Goal: Information Seeking & Learning: Learn about a topic

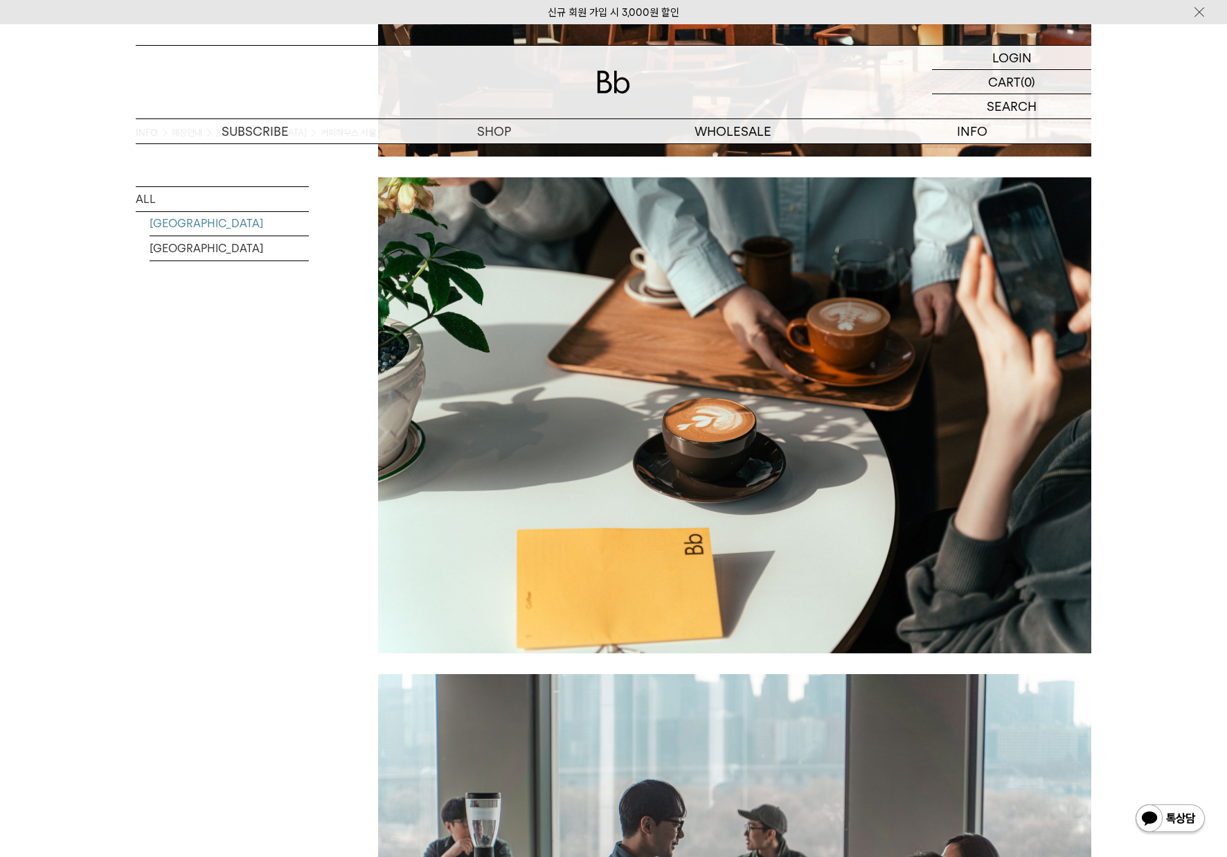
scroll to position [1468, 0]
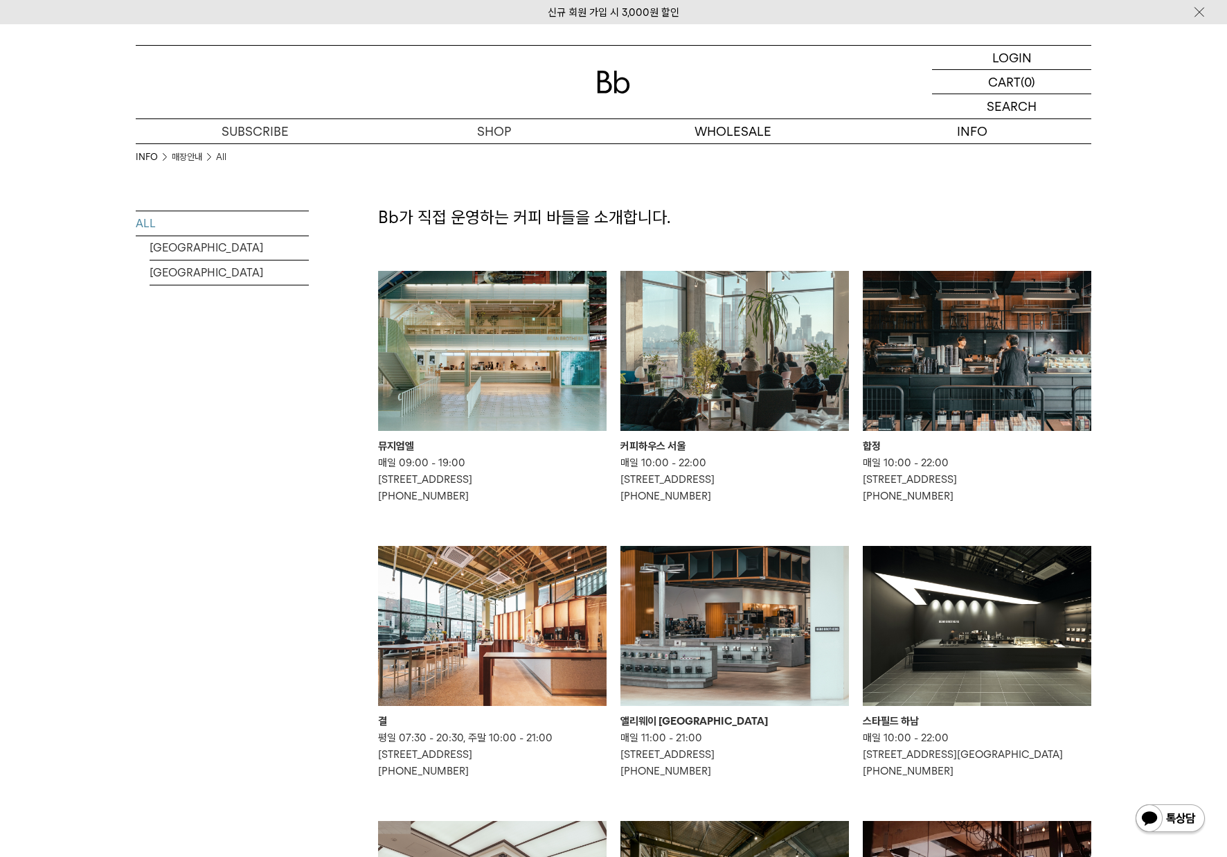
click at [537, 371] on img at bounding box center [492, 351] width 229 height 160
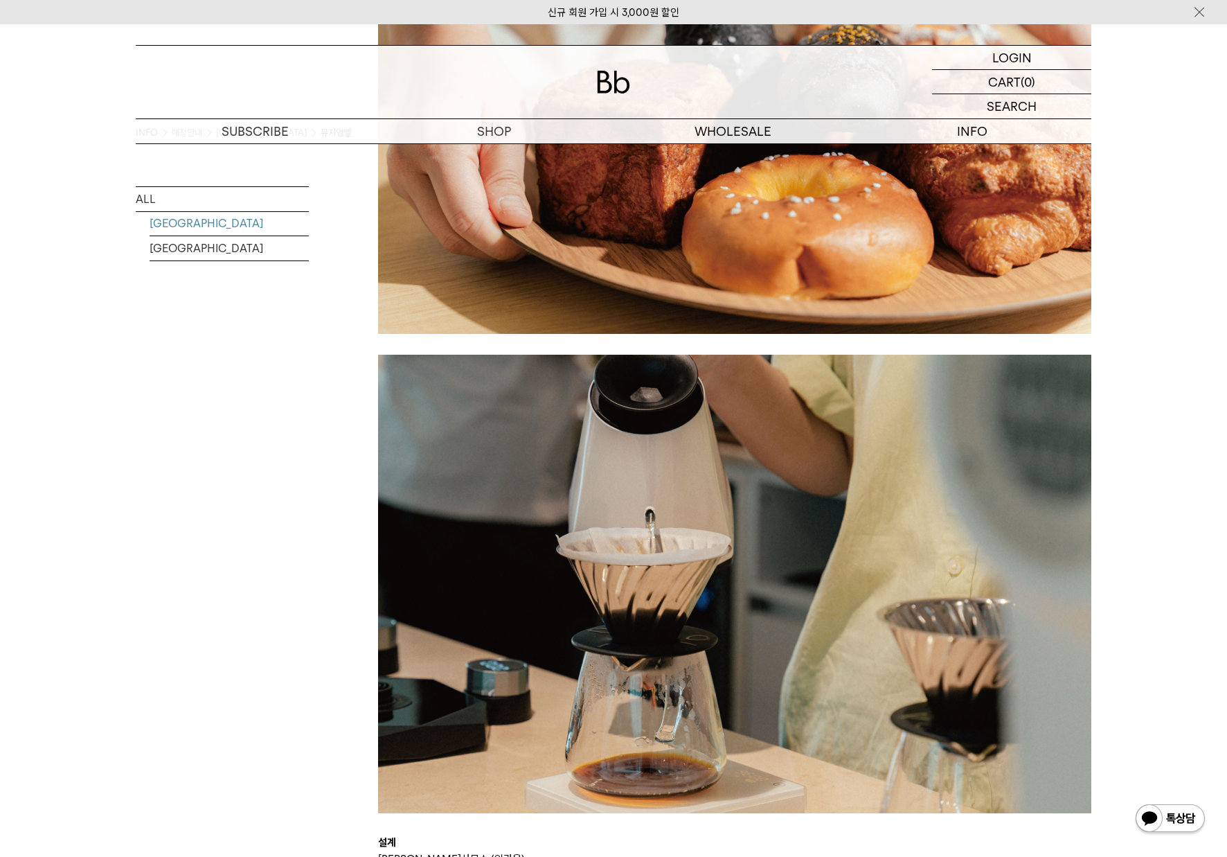
scroll to position [2805, 0]
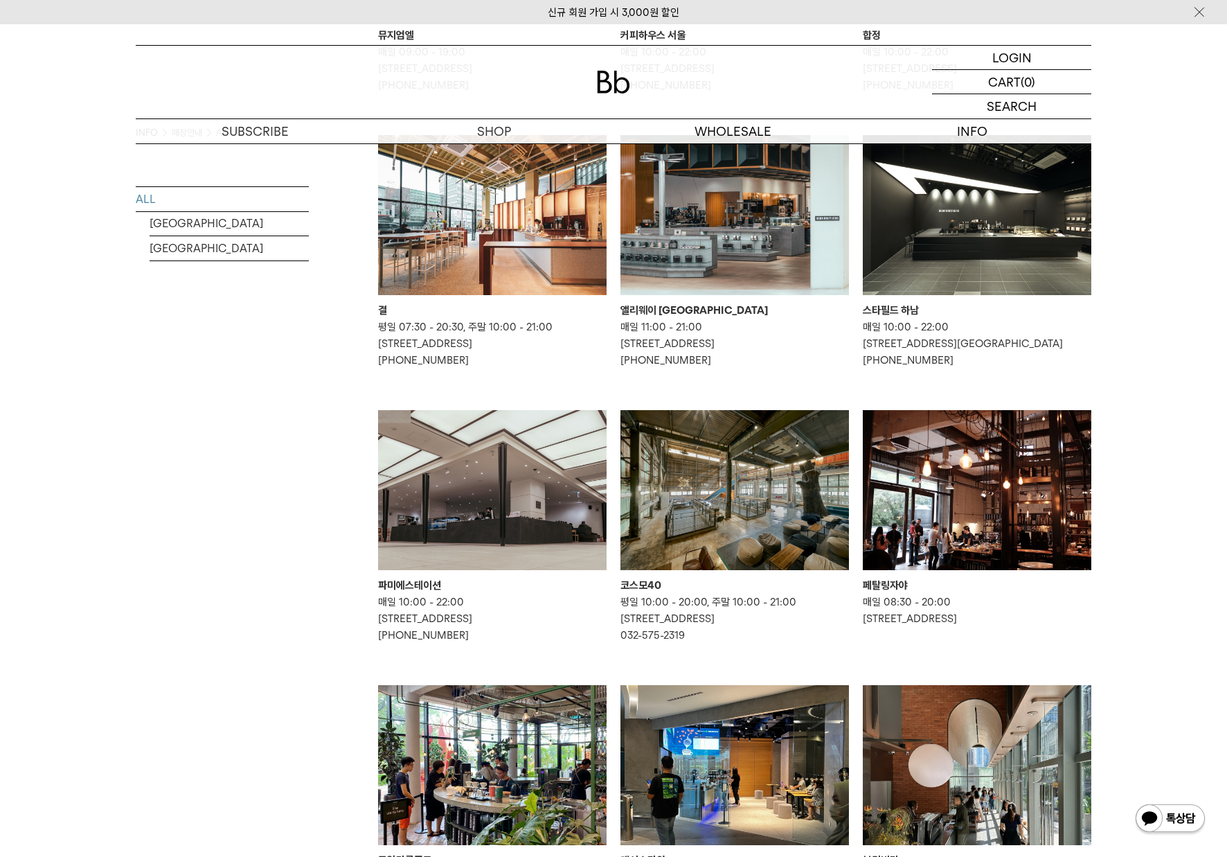
scroll to position [619, 0]
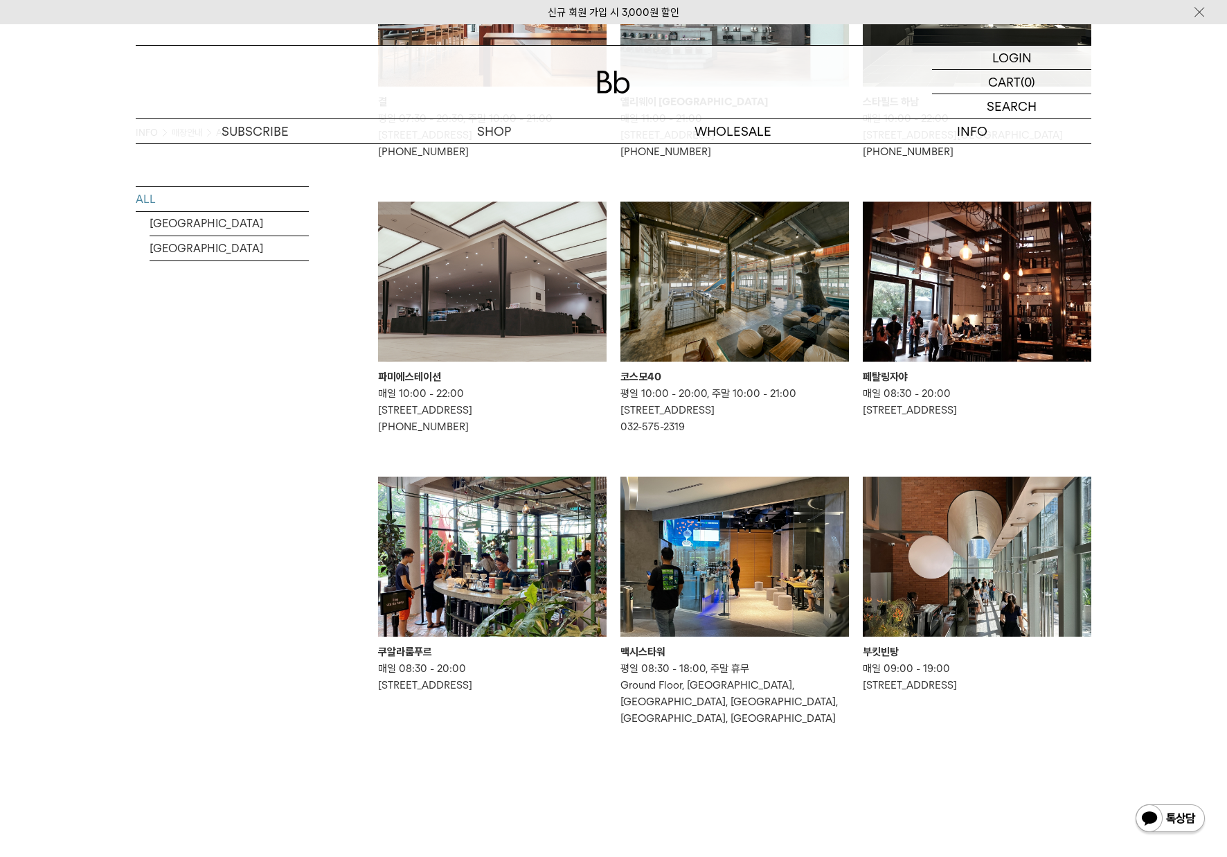
click at [732, 309] on img at bounding box center [735, 282] width 229 height 160
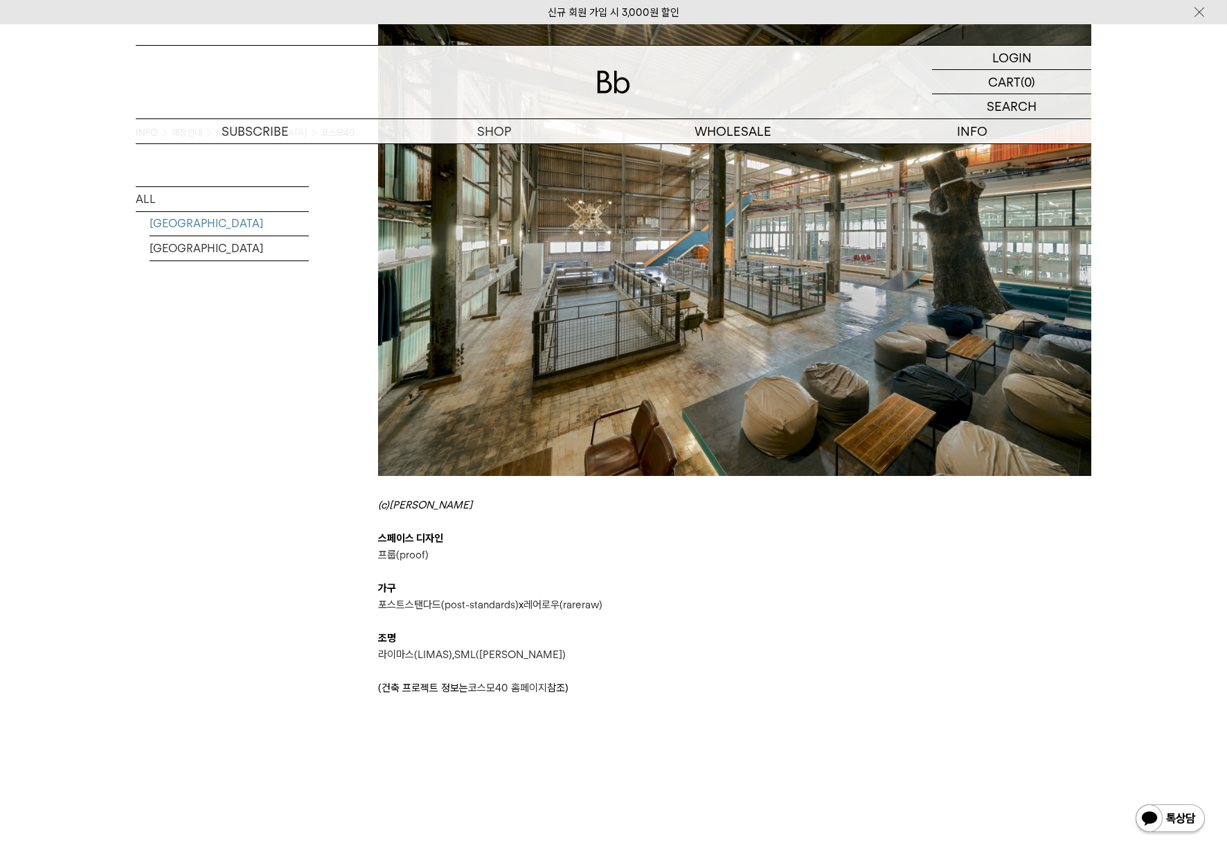
scroll to position [848, 0]
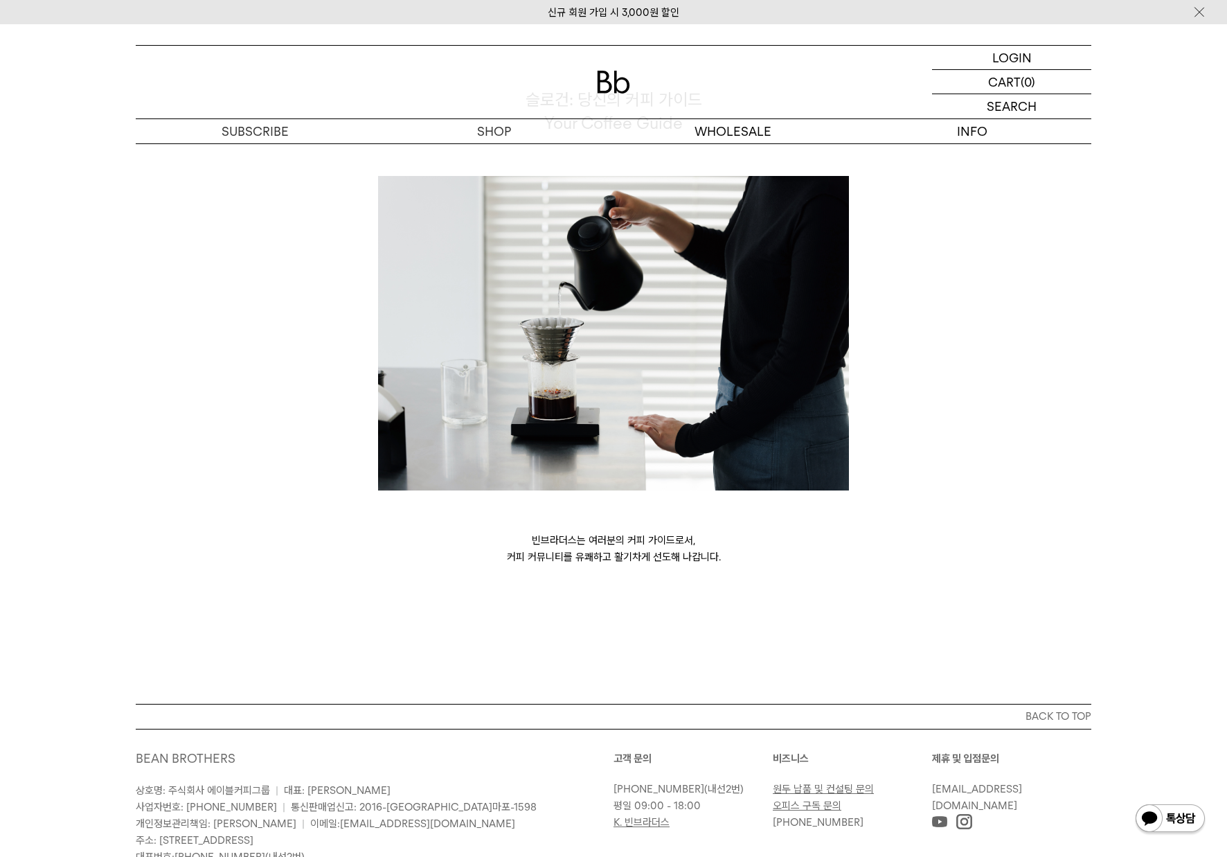
scroll to position [3562, 0]
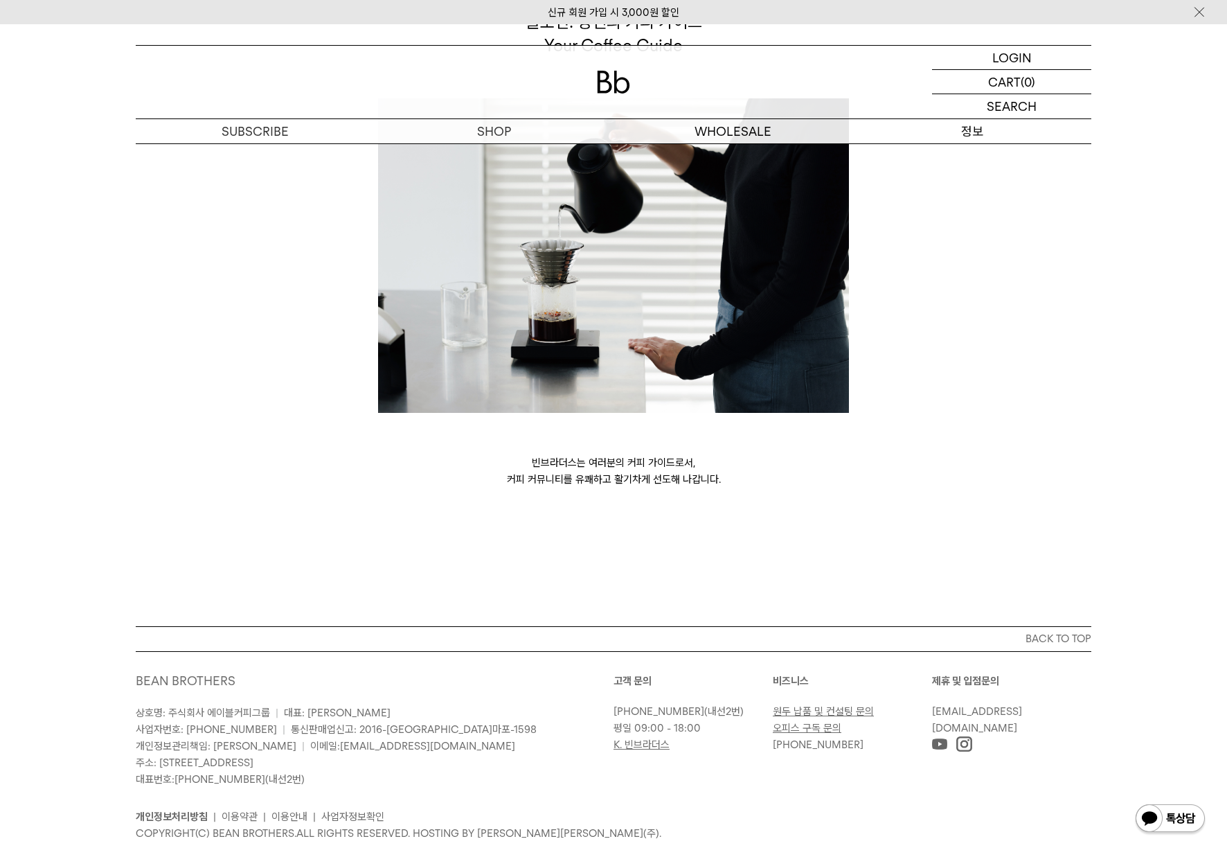
click at [971, 134] on p "정보" at bounding box center [971, 131] width 239 height 24
click at [970, 132] on p "정보" at bounding box center [971, 131] width 239 height 24
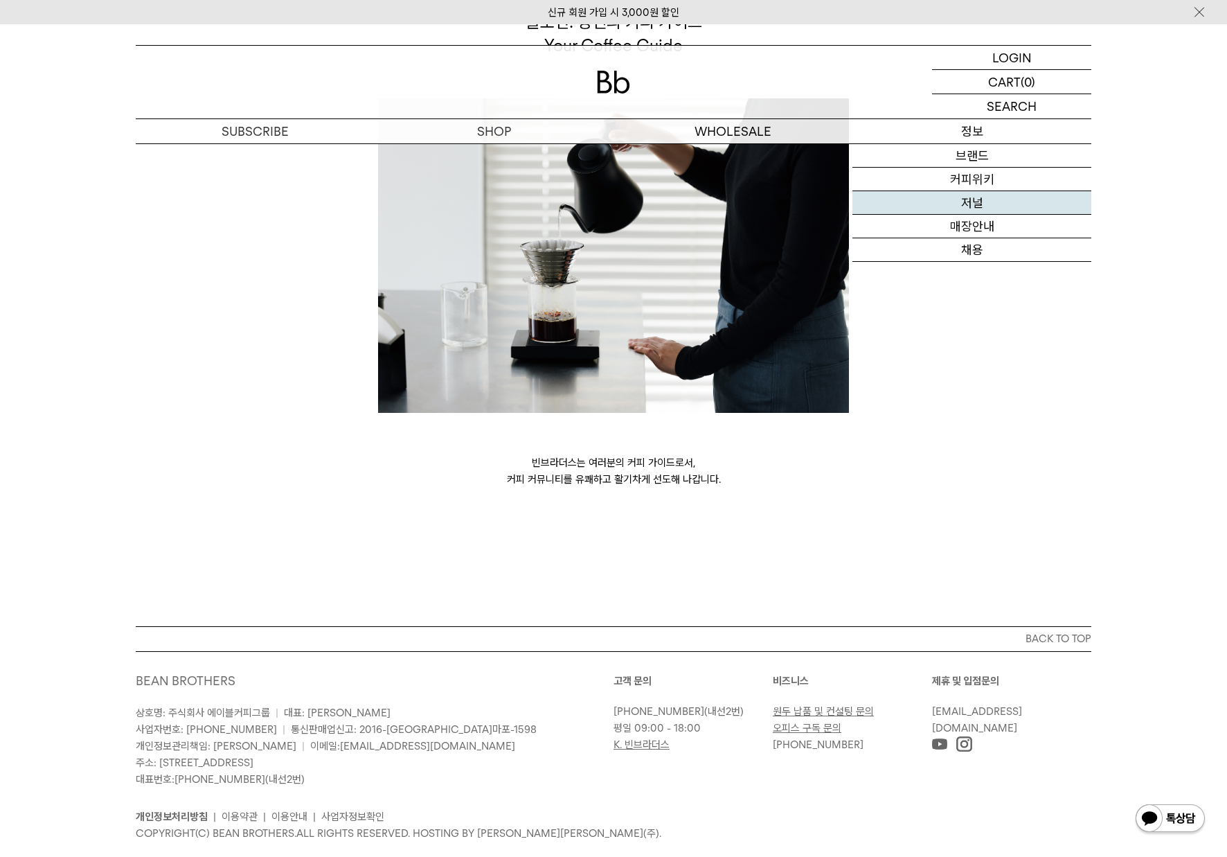
click at [975, 202] on link "저널" at bounding box center [971, 203] width 239 height 24
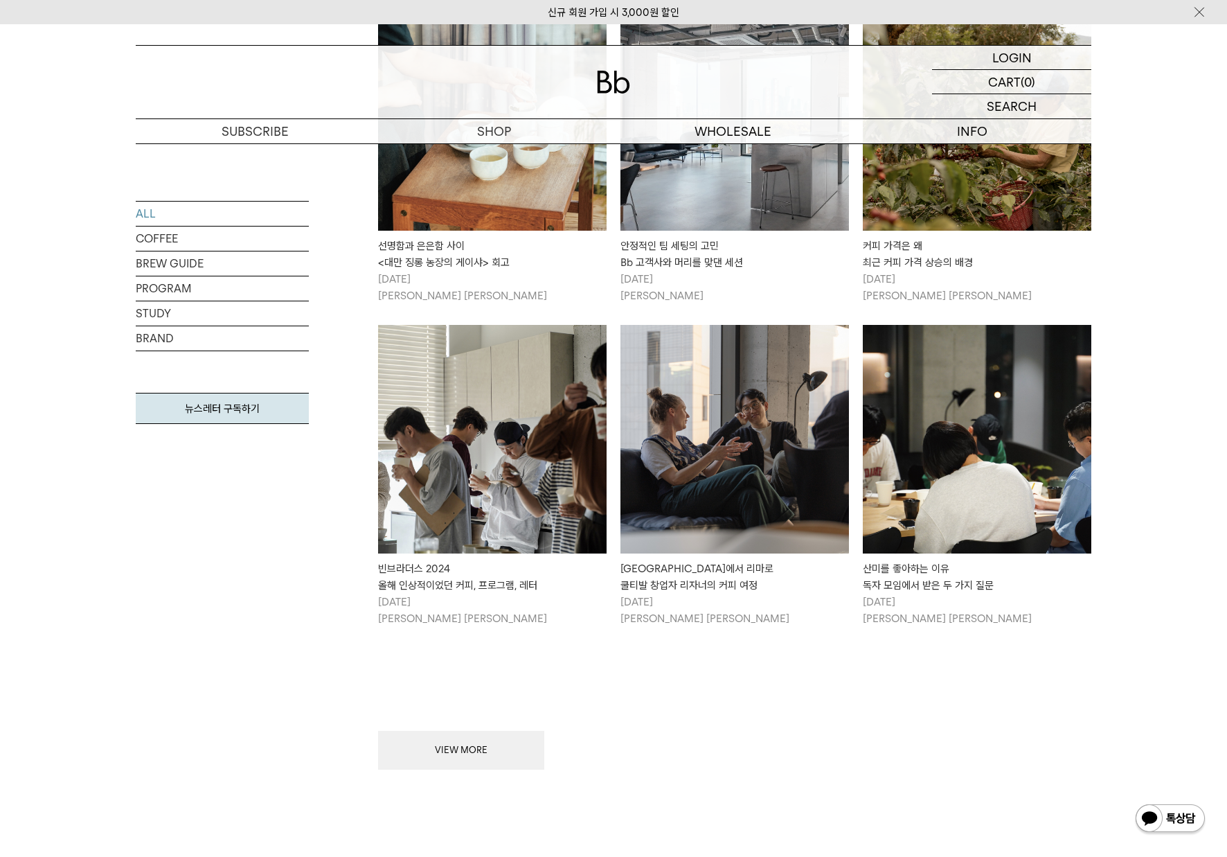
scroll to position [1392, 0]
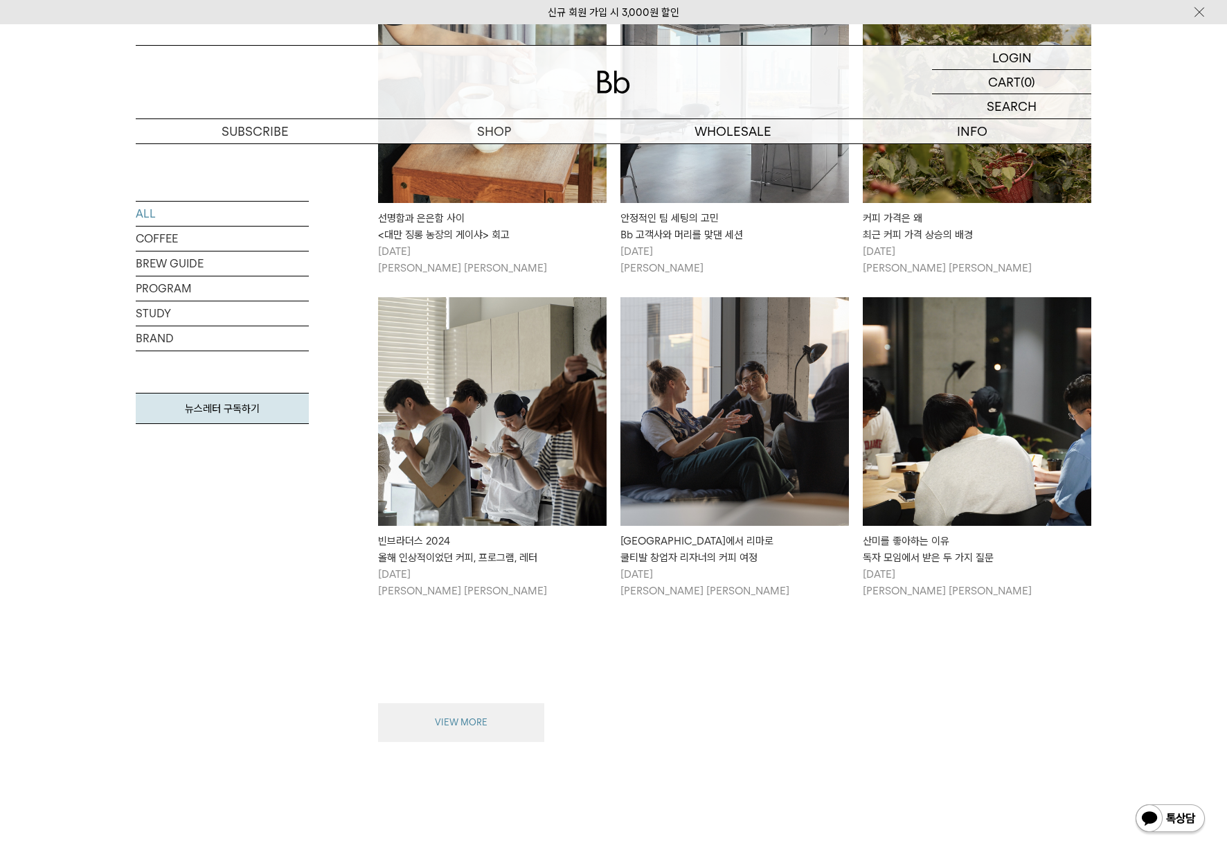
click at [493, 711] on button "VIEW MORE" at bounding box center [461, 722] width 166 height 39
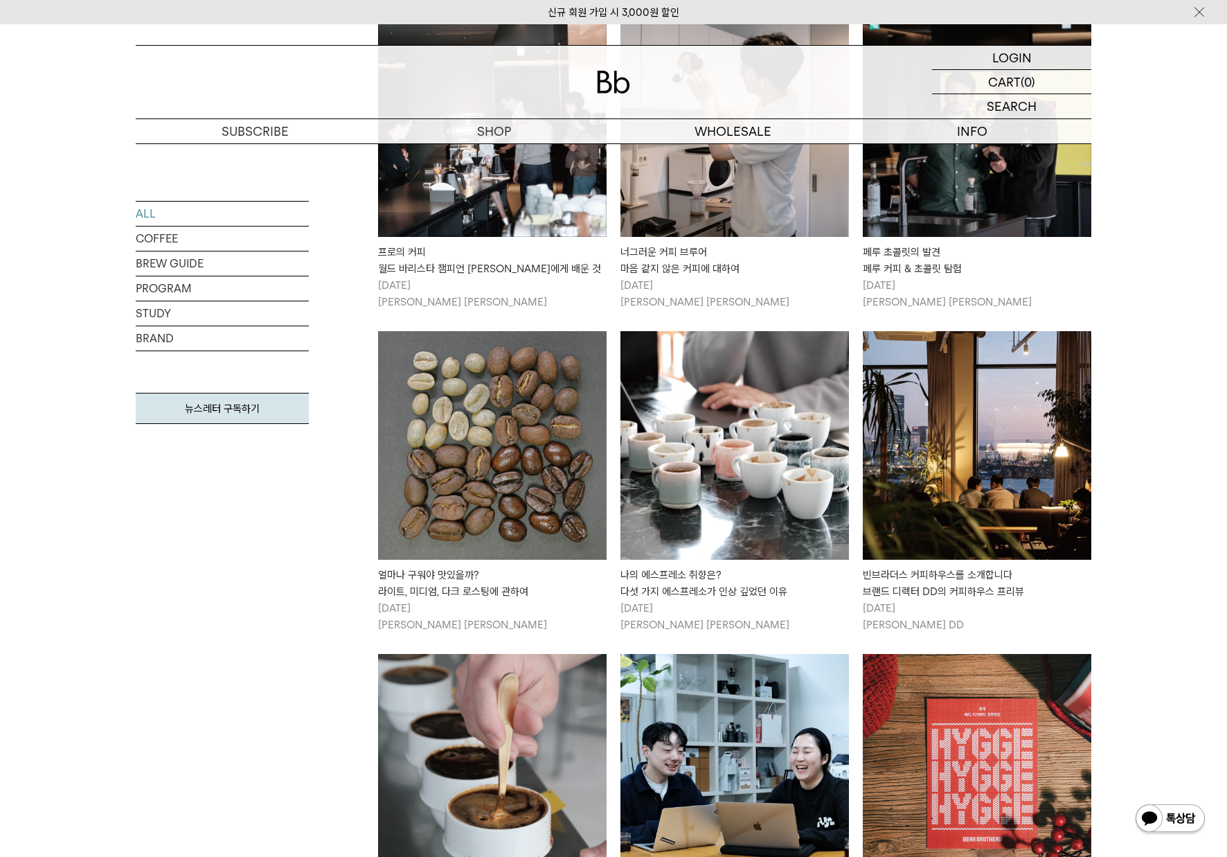
scroll to position [2864, 0]
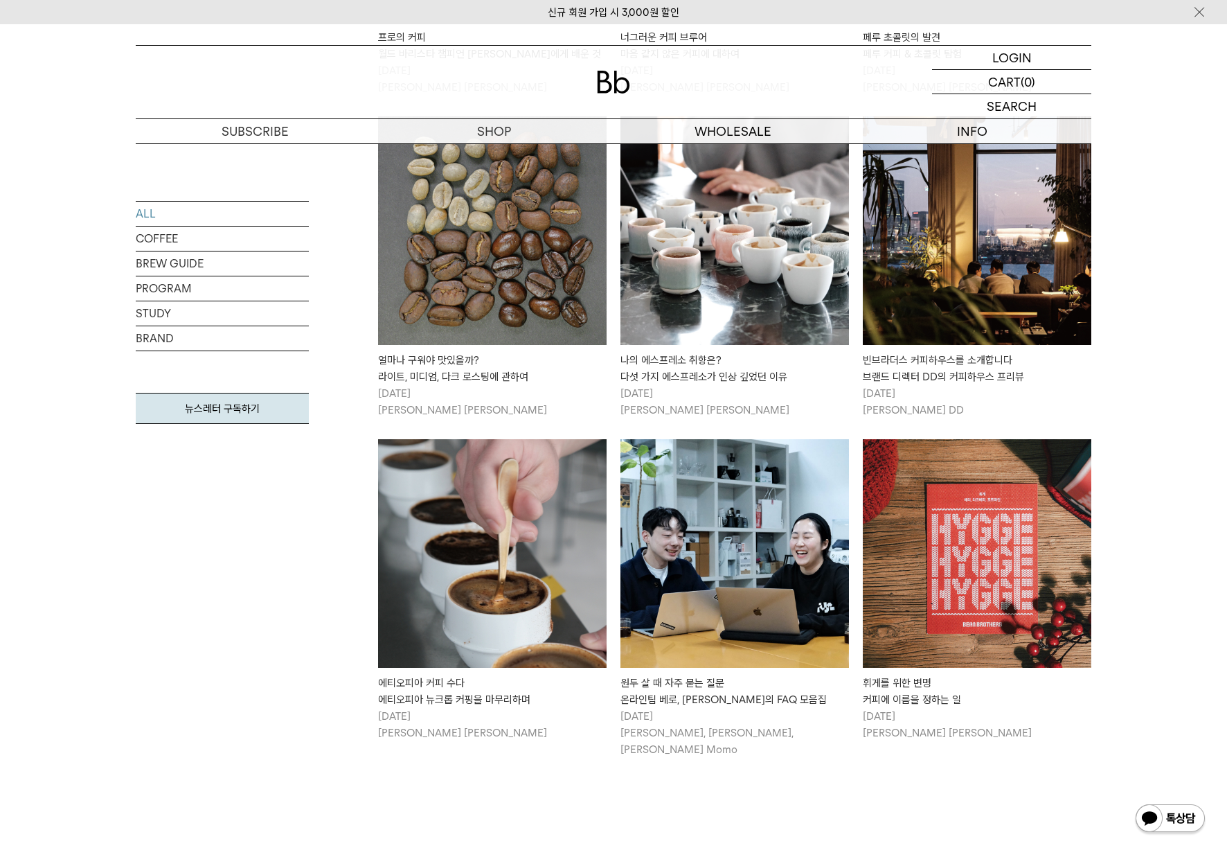
click at [939, 253] on img at bounding box center [977, 230] width 229 height 229
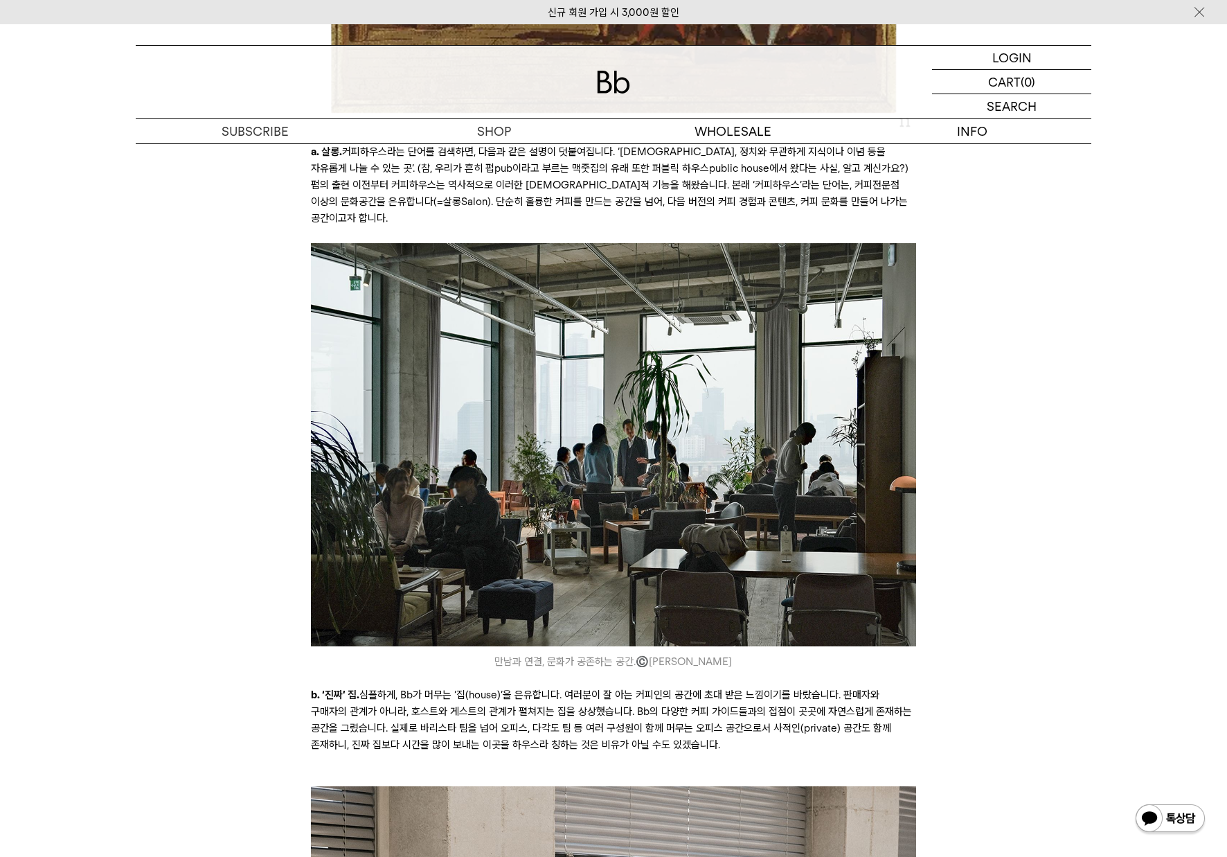
scroll to position [4951, 0]
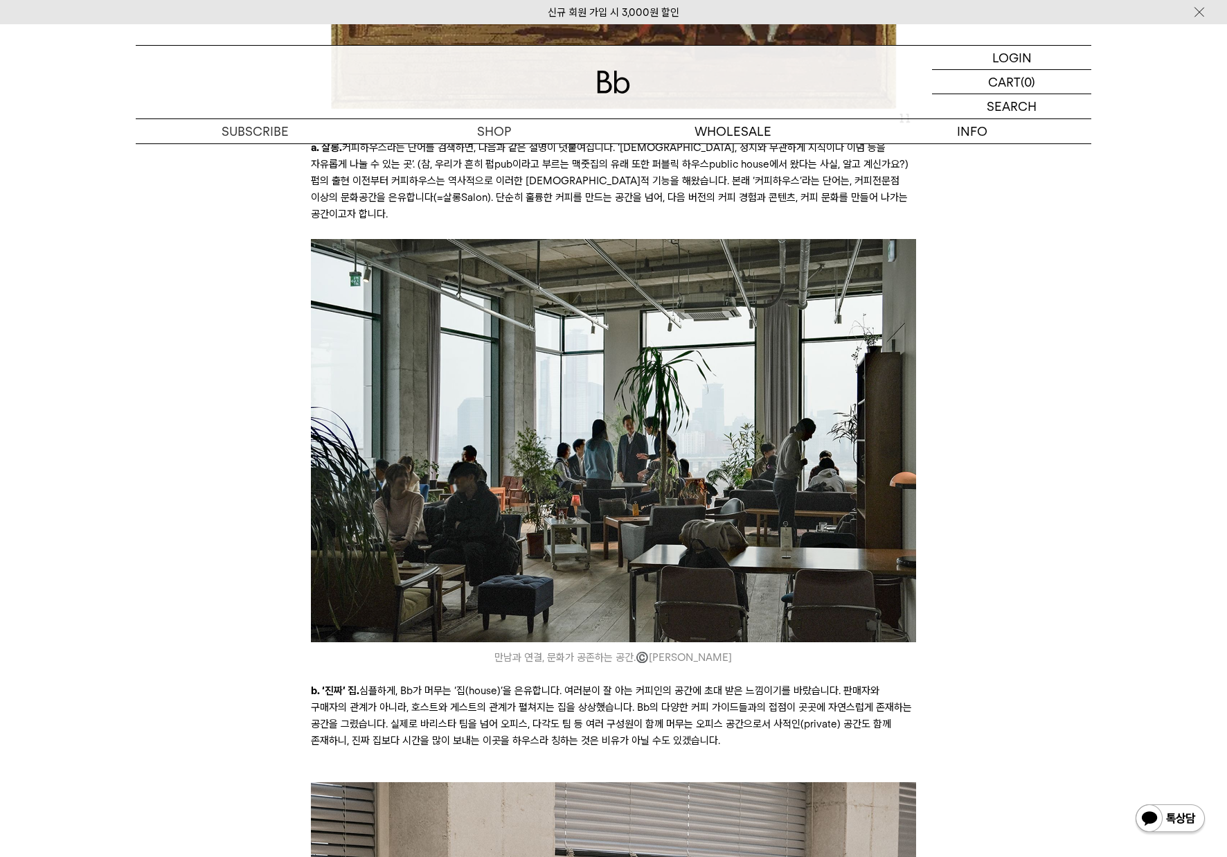
drag, startPoint x: 557, startPoint y: 691, endPoint x: 686, endPoint y: 748, distance: 140.8
click at [677, 748] on p "b. ‘진짜’ 집. 심플하게, Bb가 머무는 ‘집(house)’을 은유합니다. 여러분이 잘 아는 커피인의 공간에 초대 받은 느낌이기를 바랐습니…" at bounding box center [613, 723] width 605 height 83
click at [709, 749] on p "b. ‘진짜’ 집. 심플하게, Bb가 머무는 ‘집(house)’을 은유합니다. 여러분이 잘 아는 커피인의 공간에 초대 받은 느낌이기를 바랐습니…" at bounding box center [613, 723] width 605 height 83
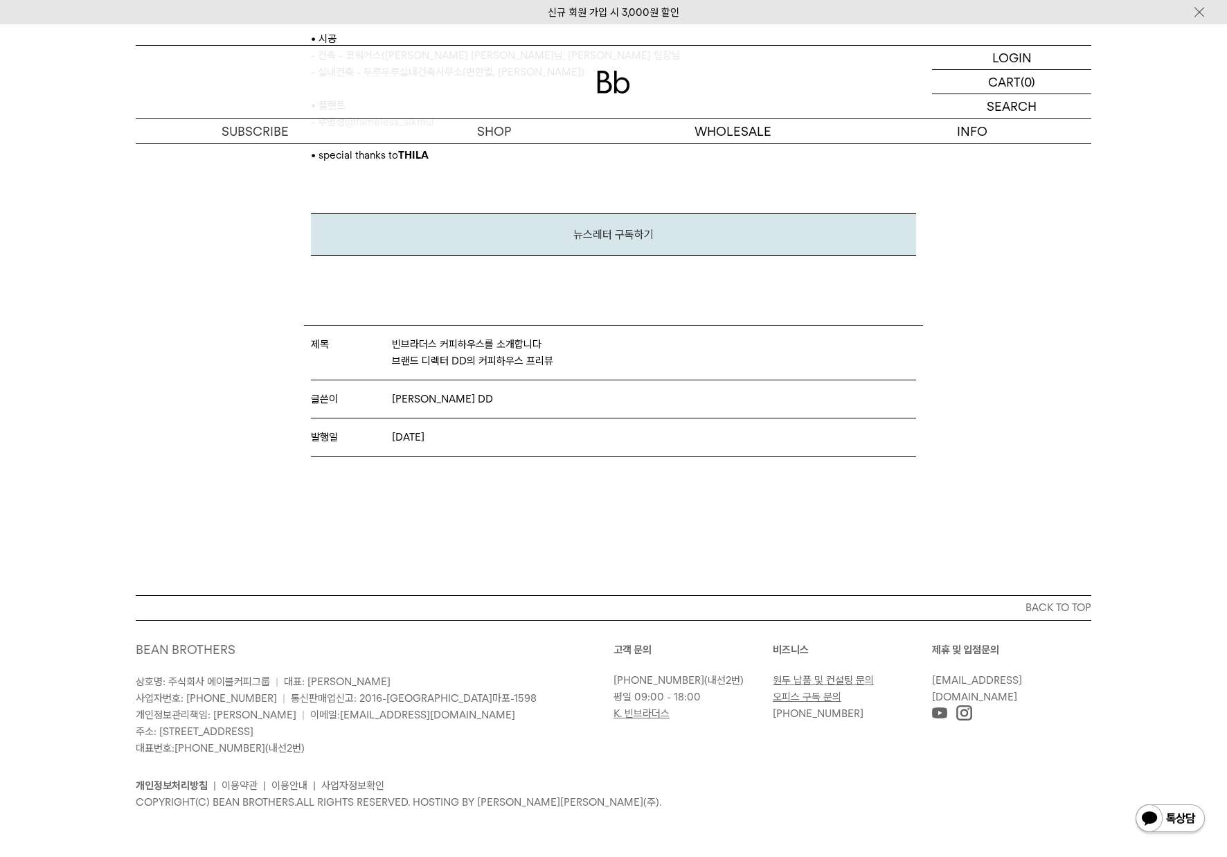
scroll to position [7622, 0]
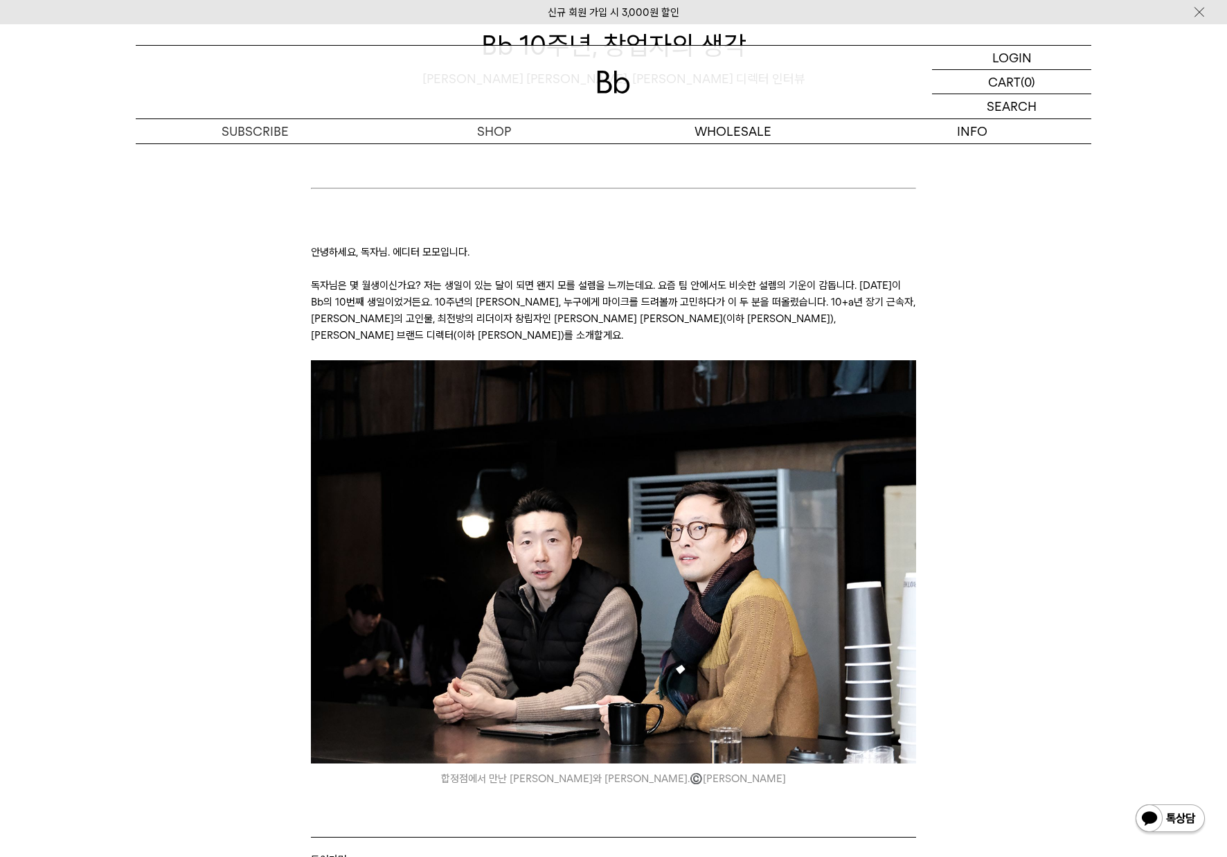
scroll to position [353, 0]
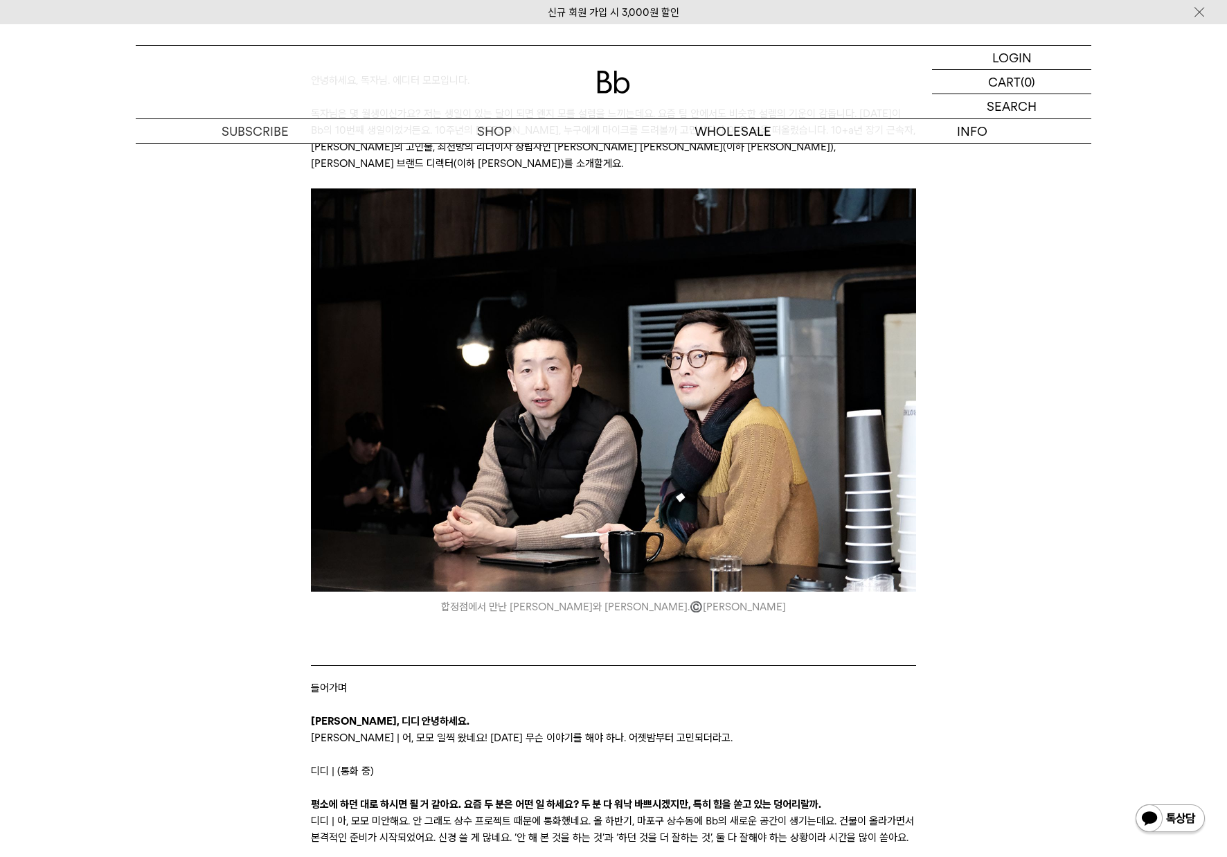
drag, startPoint x: 918, startPoint y: 533, endPoint x: 1125, endPoint y: 590, distance: 214.9
